Goal: Information Seeking & Learning: Learn about a topic

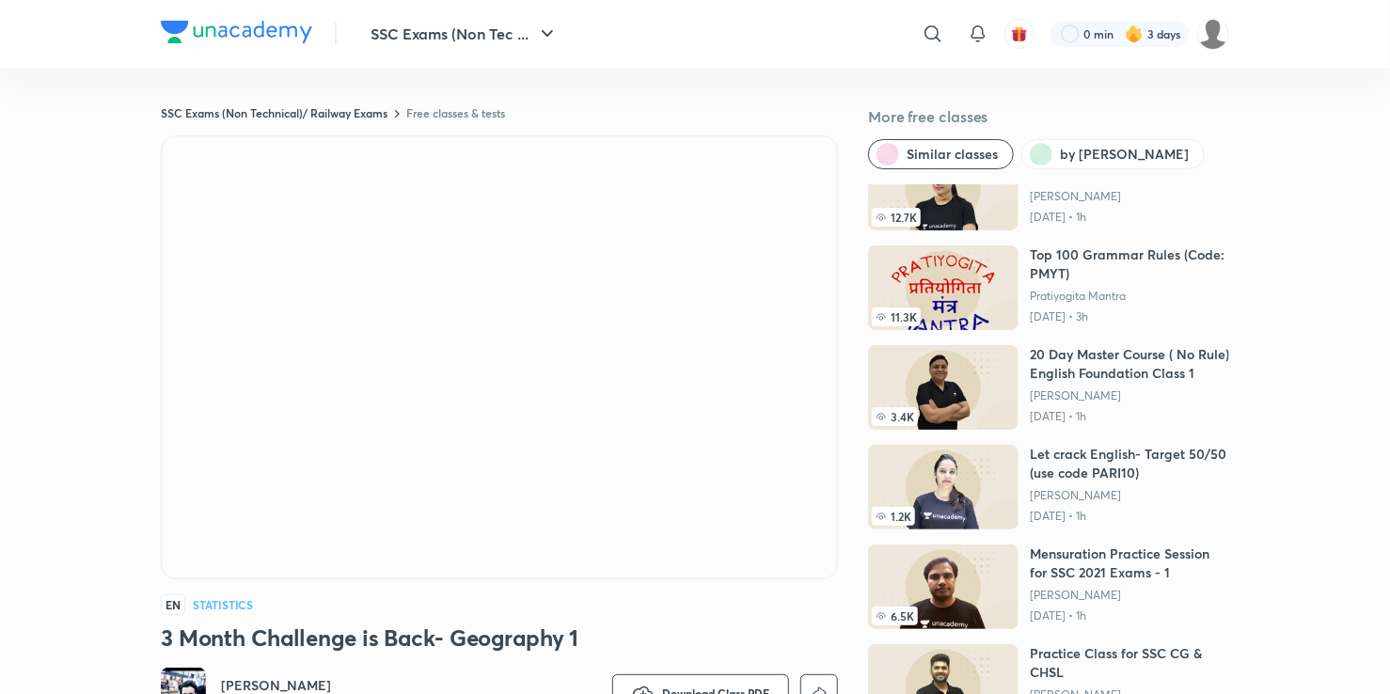
scroll to position [216, 0]
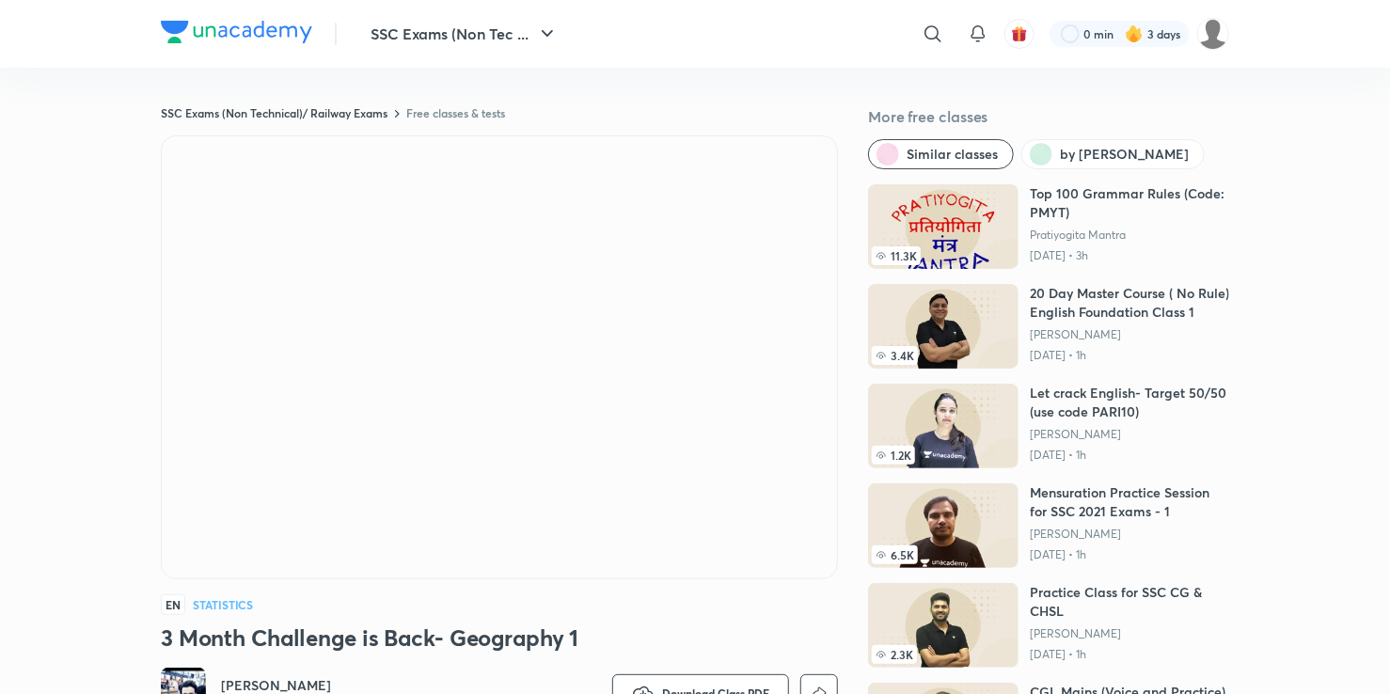
click at [979, 586] on img at bounding box center [943, 625] width 150 height 85
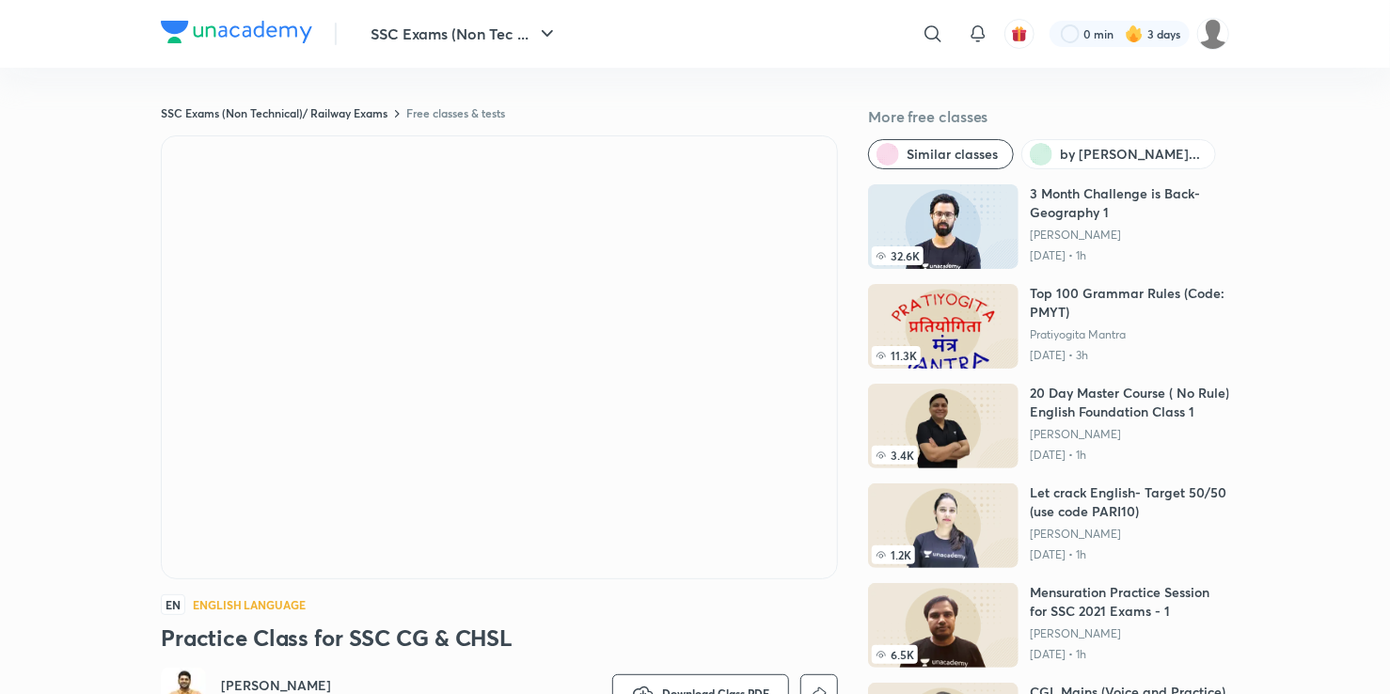
click at [968, 412] on img at bounding box center [943, 426] width 150 height 85
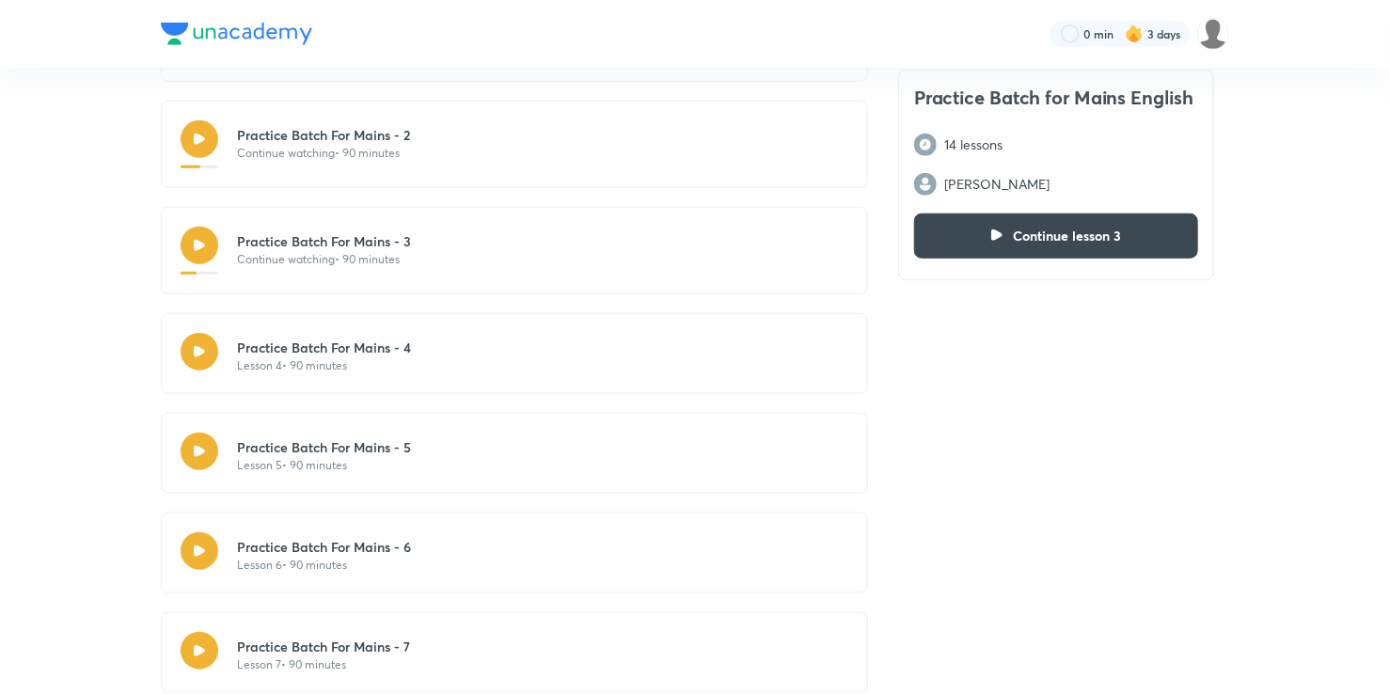
scroll to position [658, 0]
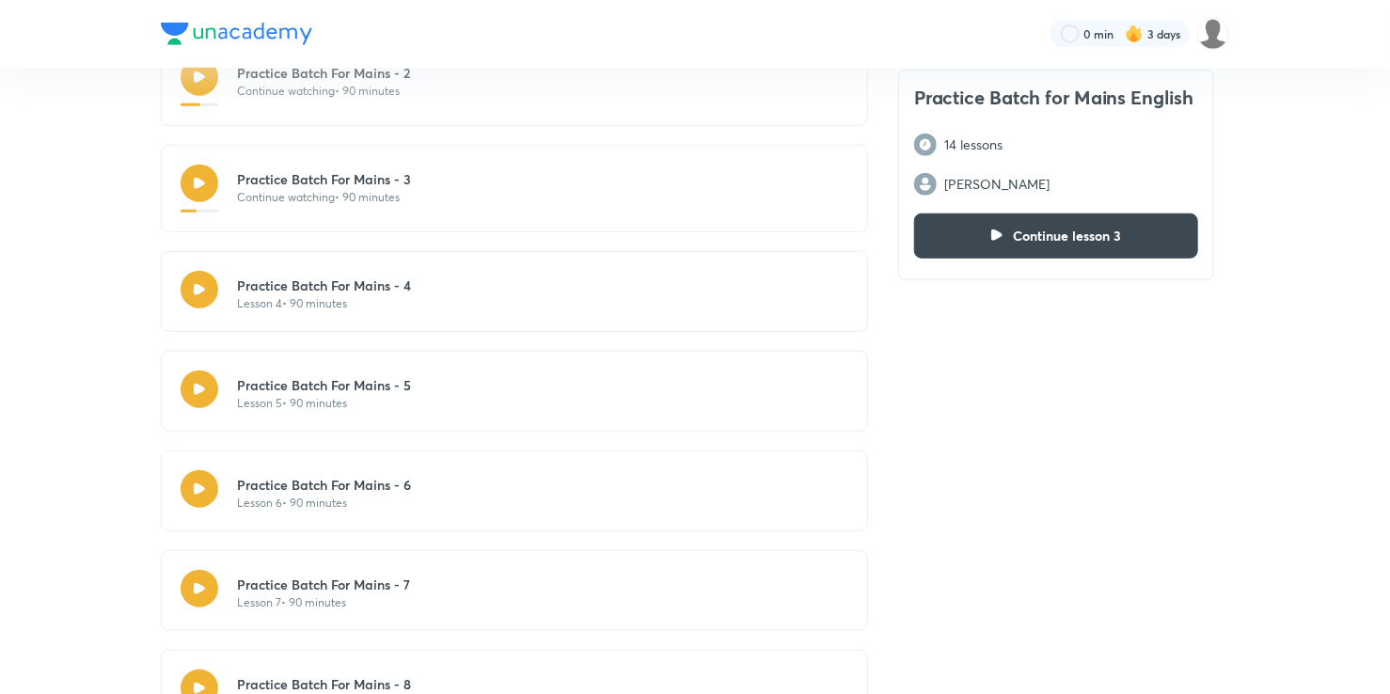
click at [410, 295] on p "Lesson 4 • 90 minutes" at bounding box center [324, 303] width 174 height 17
